Goal: Information Seeking & Learning: Learn about a topic

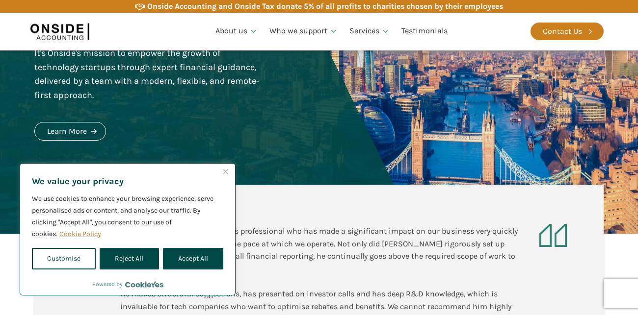
scroll to position [168, 0]
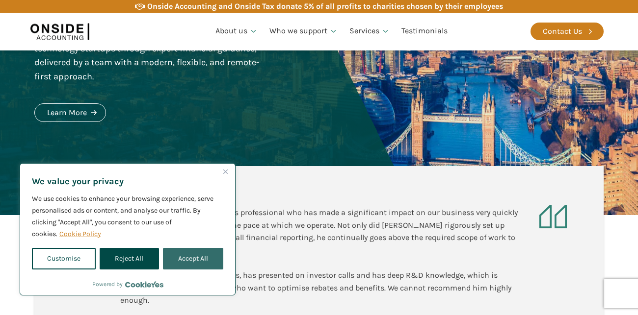
click at [187, 255] on button "Accept All" at bounding box center [193, 259] width 60 height 22
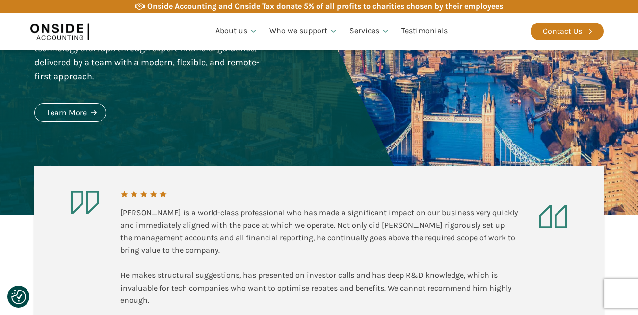
checkbox input "true"
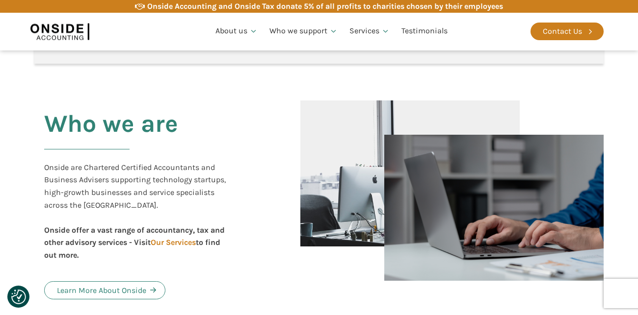
scroll to position [459, 0]
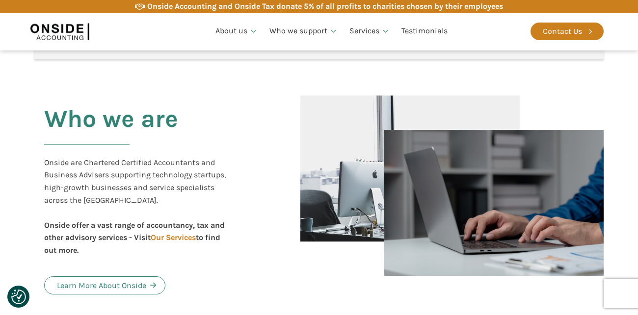
click at [150, 242] on div "Onside are Chartered Certified Accountants and Business Advisers supporting tec…" at bounding box center [138, 206] width 189 height 101
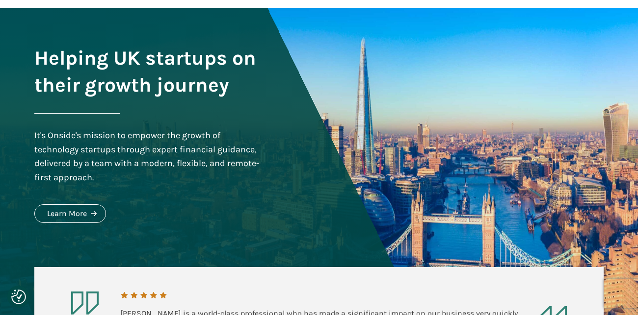
scroll to position [0, 0]
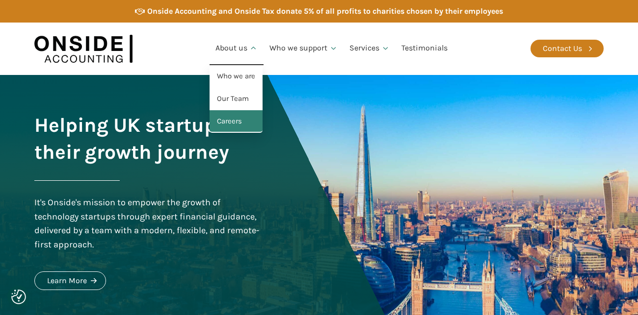
click at [231, 125] on link "Careers" at bounding box center [235, 121] width 53 height 23
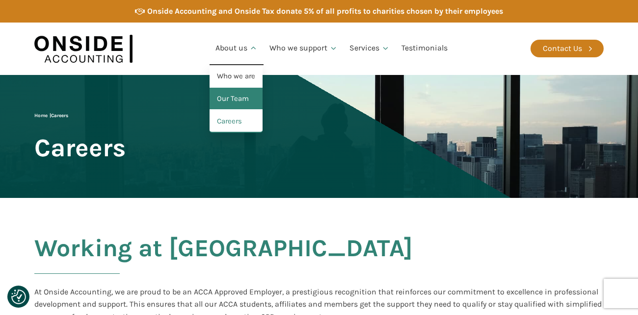
click at [231, 106] on link "Our Team" at bounding box center [235, 99] width 53 height 23
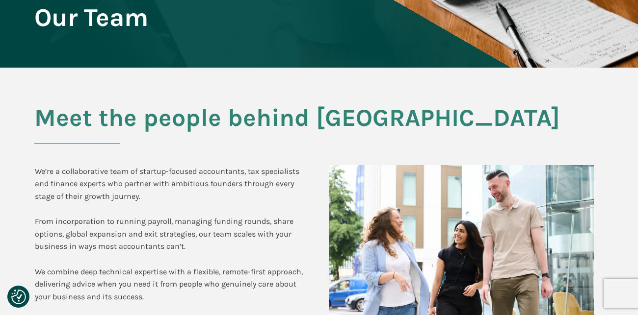
scroll to position [125, 0]
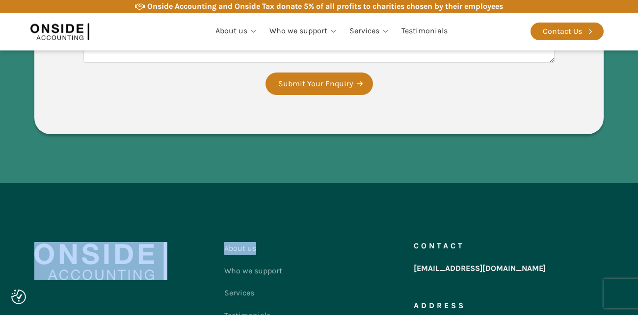
drag, startPoint x: 36, startPoint y: 114, endPoint x: 290, endPoint y: 312, distance: 322.3
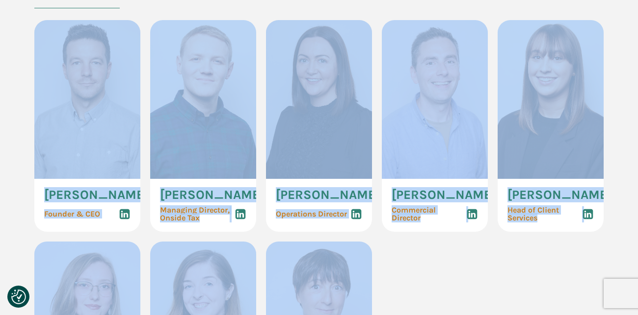
scroll to position [0, 0]
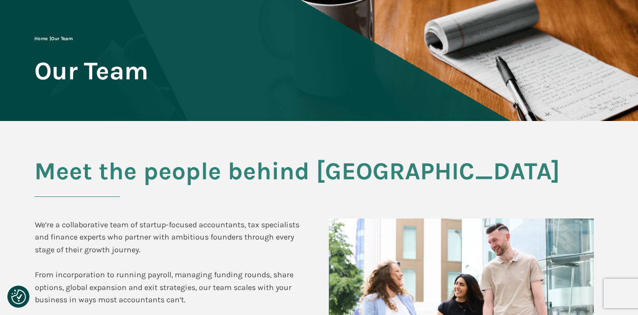
scroll to position [77, 0]
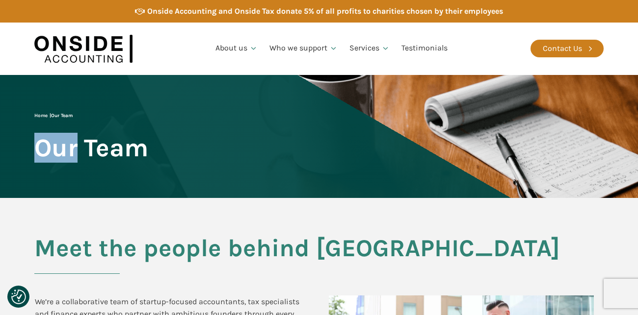
click at [34, 161] on div "Home | Our Team Our Team" at bounding box center [91, 137] width 114 height 50
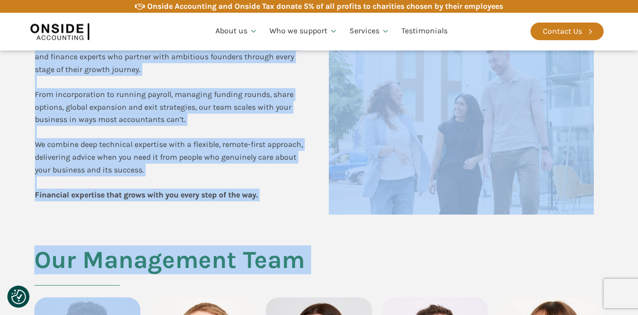
scroll to position [271, 0]
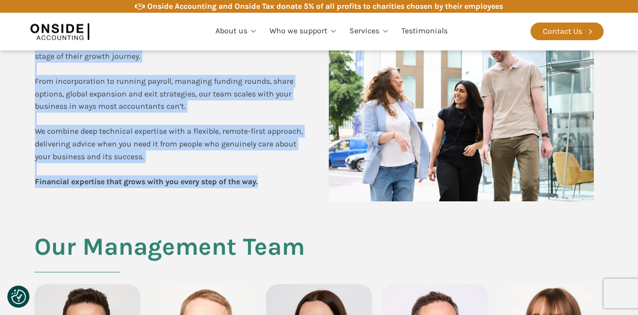
drag, startPoint x: 32, startPoint y: 140, endPoint x: 270, endPoint y: 189, distance: 242.8
click at [270, 189] on div "Meet the people behind Onside We’re a collaborative team of startup-focused acc…" at bounding box center [319, 80] width 589 height 306
copy div "Meet the people behind Onside We’re a collaborative team of startup-focused acc…"
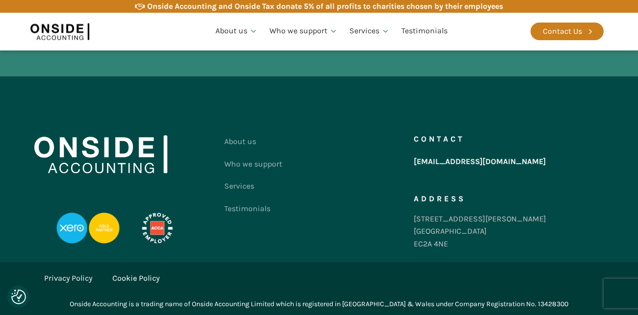
scroll to position [2967, 0]
click at [270, 176] on link "Who we support" at bounding box center [253, 164] width 58 height 23
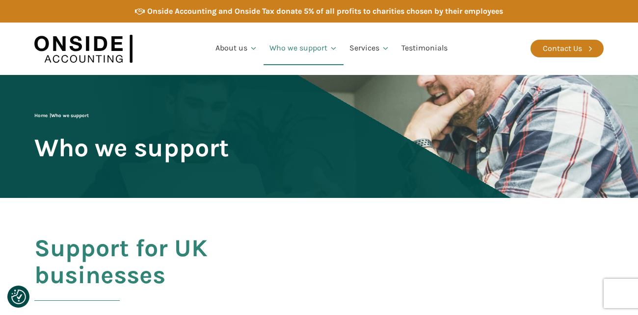
click at [229, 134] on div "Home | Who we support Who we support" at bounding box center [131, 137] width 195 height 50
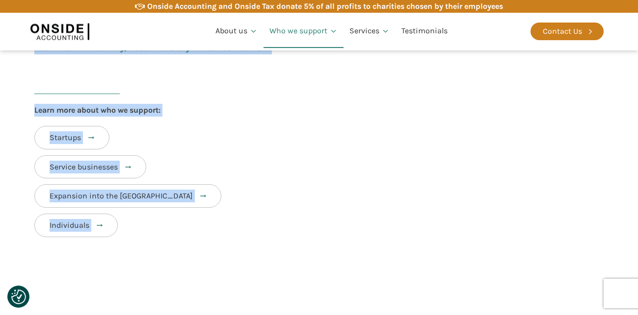
scroll to position [499, 0]
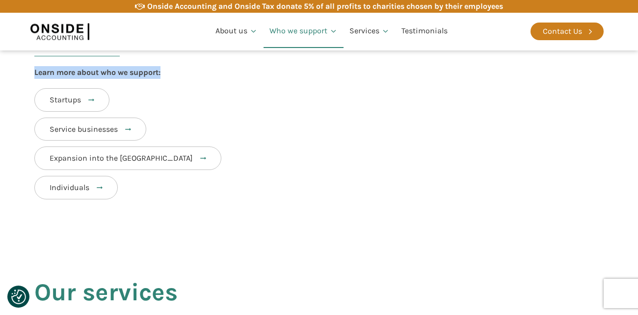
drag, startPoint x: 12, startPoint y: 77, endPoint x: 237, endPoint y: 78, distance: 225.6
click at [237, 78] on div "Home | Who we support Who we support Support for UK businesses We provide a ran…" at bounding box center [319, 73] width 638 height 995
click at [237, 77] on div "Learn more about who we support: Startups Service businesses Expansion into the…" at bounding box center [318, 135] width 569 height 139
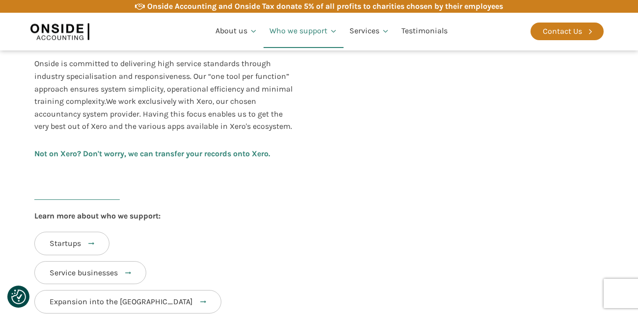
scroll to position [351, 0]
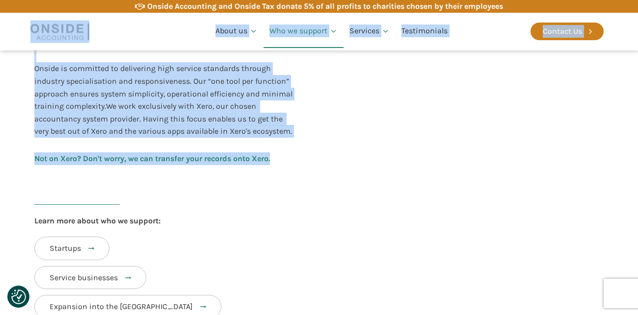
drag, startPoint x: 281, startPoint y: 164, endPoint x: 37, endPoint y: 44, distance: 271.3
click at [283, 201] on div "Support for UK businesses We provide a range of accouting, tax and advisory ser…" at bounding box center [174, 44] width 280 height 321
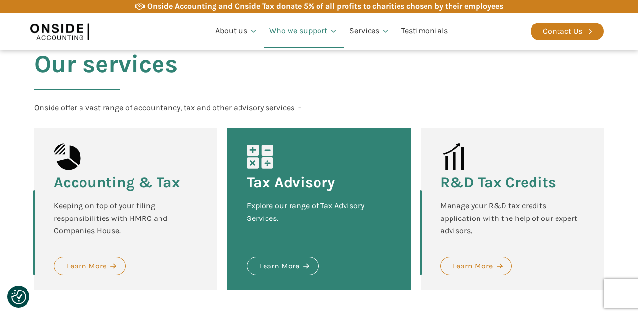
scroll to position [727, 0]
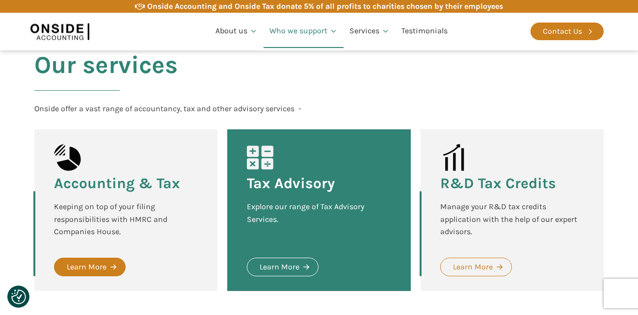
click at [106, 268] on link "Learn More" at bounding box center [90, 267] width 72 height 19
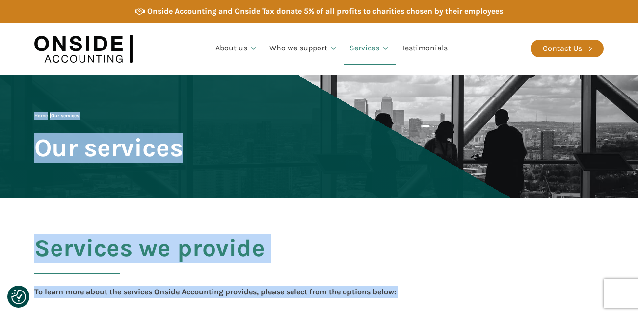
drag, startPoint x: 322, startPoint y: 127, endPoint x: 16, endPoint y: 149, distance: 306.8
copy body "Home | Our services Our services Services we provide To learn more about the se…"
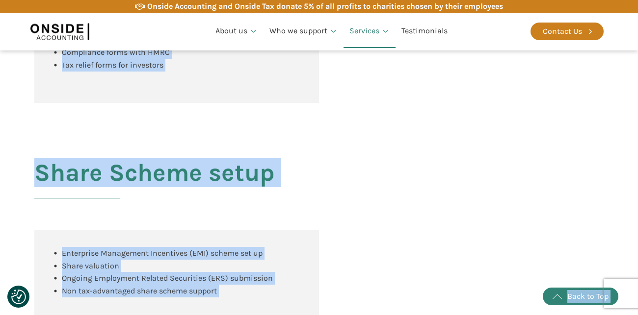
scroll to position [1109, 0]
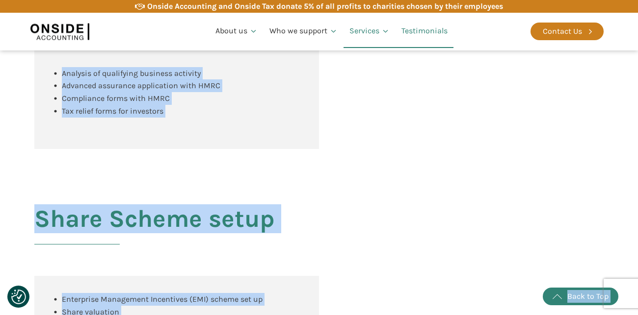
click at [449, 21] on link "Testimonials" at bounding box center [424, 31] width 58 height 33
click at [421, 32] on link "Testimonials" at bounding box center [424, 31] width 58 height 33
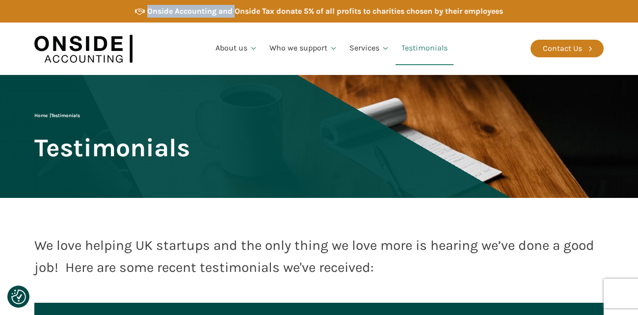
click at [232, 8] on div "Onside Accounting and Onside Tax donate 5% of all profits to charities chosen b…" at bounding box center [319, 11] width 638 height 23
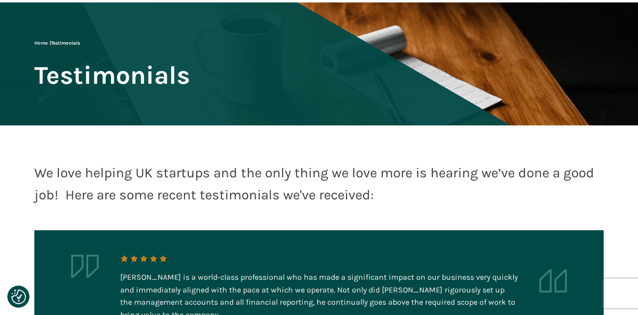
scroll to position [73, 0]
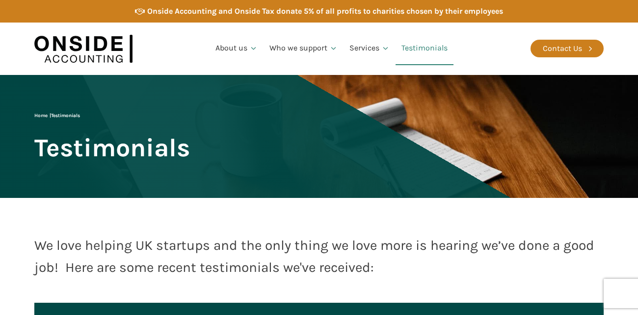
scroll to position [73, 0]
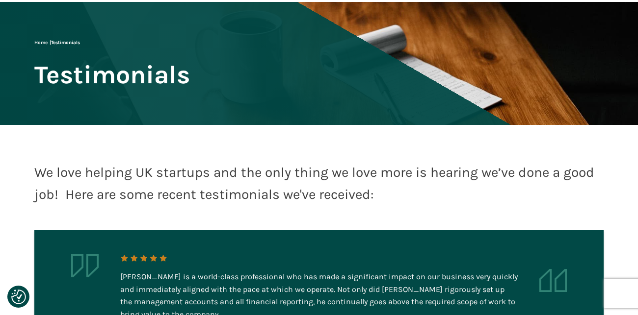
click at [190, 75] on div "Home | Testimonials Testimonials" at bounding box center [111, 64] width 155 height 50
